Goal: Obtain resource: Obtain resource

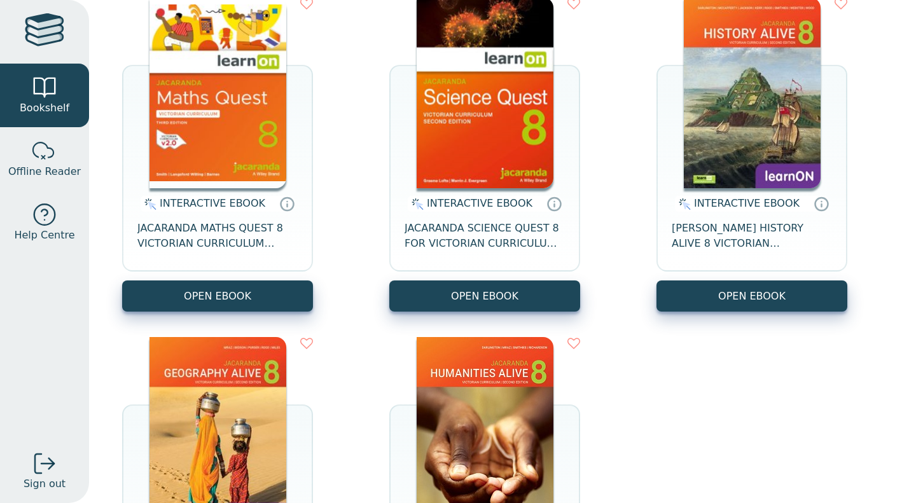
scroll to position [175, 0]
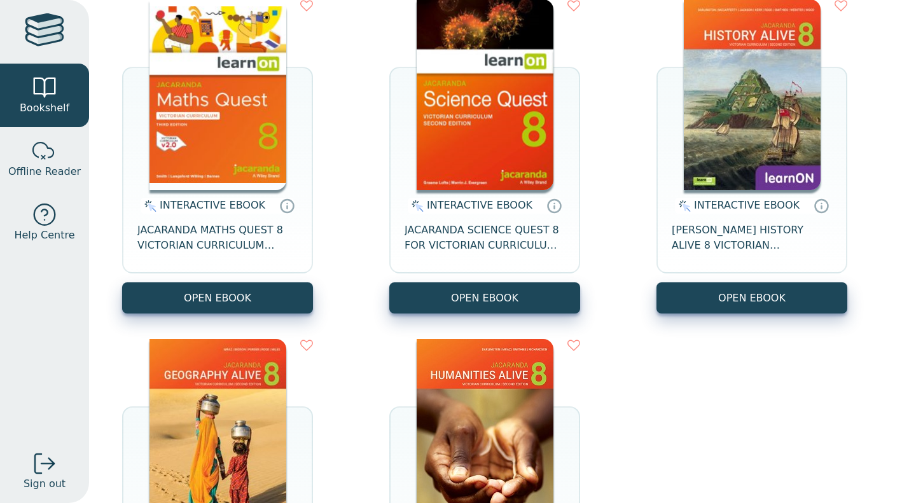
click at [748, 300] on button "OPEN EBOOK" at bounding box center [751, 297] width 191 height 31
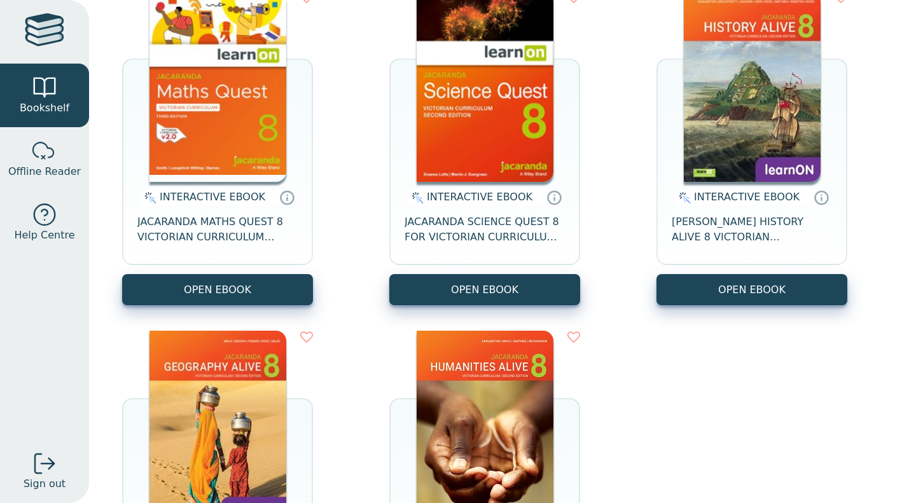
scroll to position [184, 0]
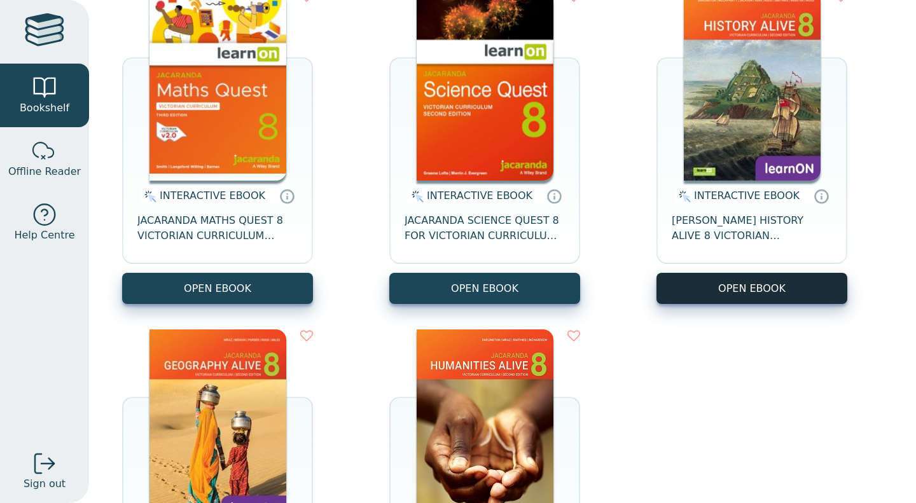
click at [679, 293] on button "OPEN EBOOK" at bounding box center [751, 288] width 191 height 31
